Goal: Check status: Check status

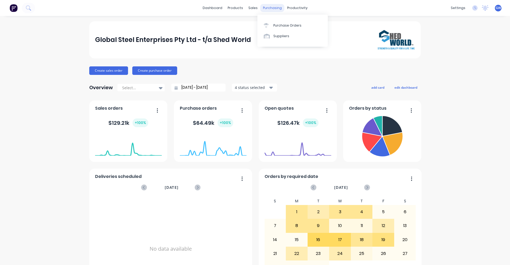
click at [268, 7] on div "purchasing" at bounding box center [272, 8] width 24 height 8
click at [283, 24] on div "Purchase Orders" at bounding box center [287, 25] width 28 height 5
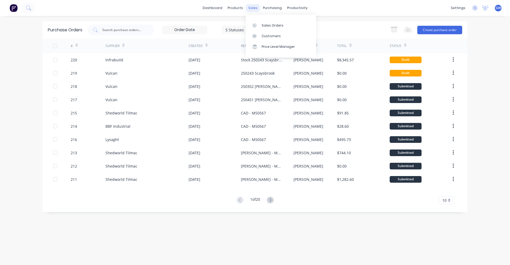
click at [254, 8] on div "sales" at bounding box center [253, 8] width 15 height 8
click at [264, 24] on div "Sales Orders" at bounding box center [273, 25] width 22 height 5
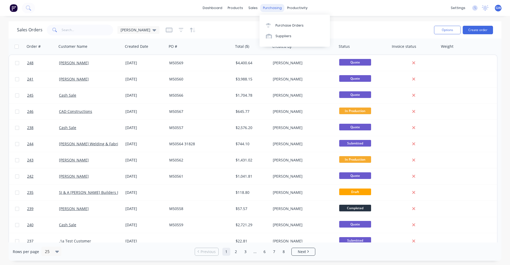
click at [270, 7] on div "purchasing" at bounding box center [272, 8] width 24 height 8
click at [282, 25] on div "Purchase Orders" at bounding box center [289, 25] width 28 height 5
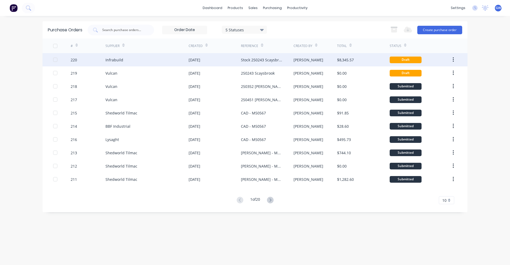
click at [114, 59] on div "Infrabuild" at bounding box center [114, 60] width 18 height 6
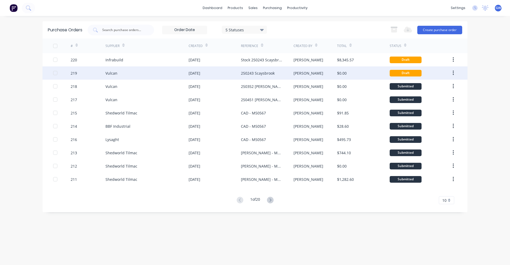
click at [112, 72] on div "Vulcan" at bounding box center [111, 73] width 12 height 6
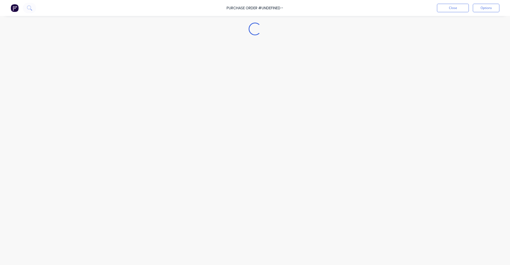
type textarea "x"
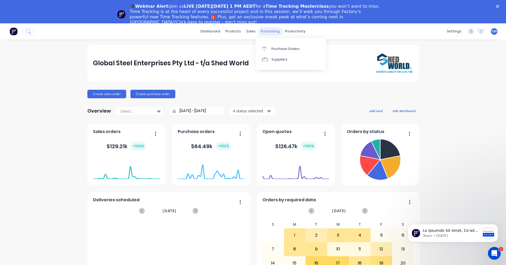
click at [267, 30] on div "purchasing" at bounding box center [270, 31] width 24 height 8
click at [499, 6] on polygon "Close" at bounding box center [497, 6] width 3 height 3
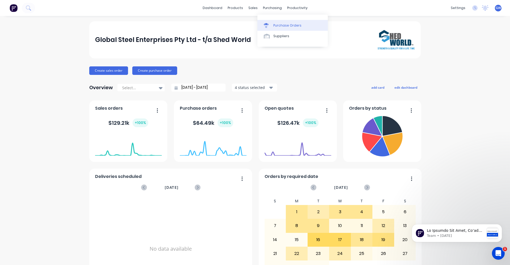
click at [278, 25] on div "Purchase Orders" at bounding box center [287, 25] width 28 height 5
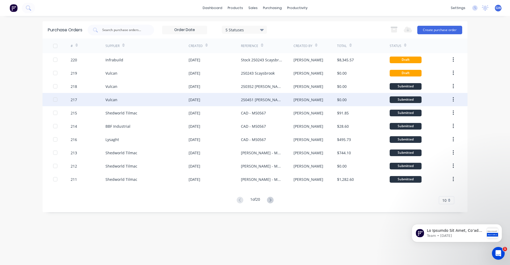
click at [256, 98] on div "250451 [PERSON_NAME]" at bounding box center [262, 100] width 42 height 6
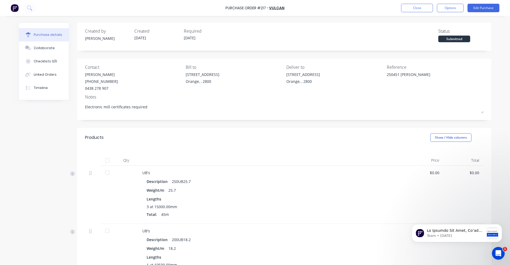
type textarea "x"
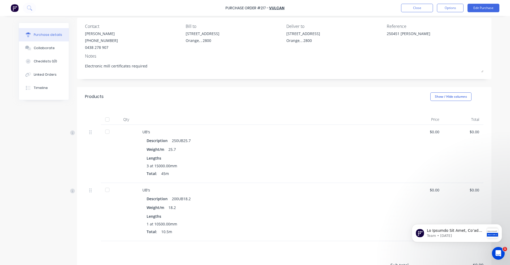
scroll to position [53, 0]
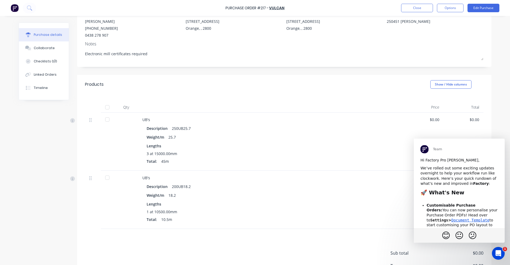
scroll to position [0, 0]
